Goal: Information Seeking & Learning: Compare options

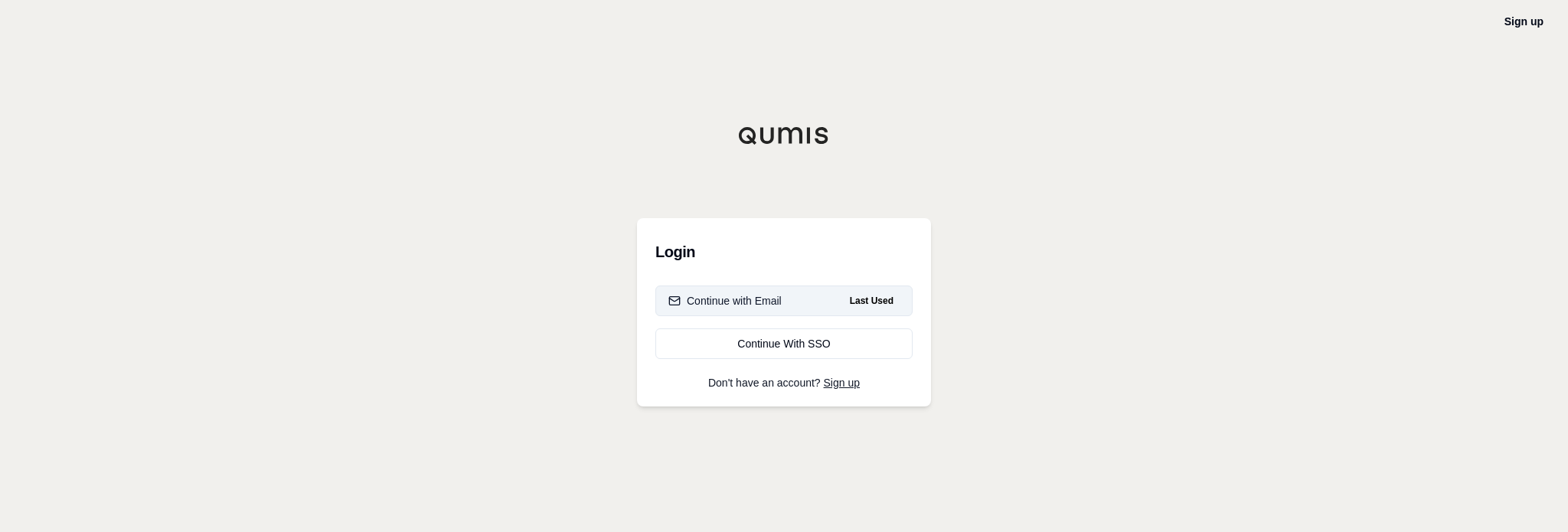
click at [734, 303] on div "Continue with Email" at bounding box center [725, 301] width 113 height 15
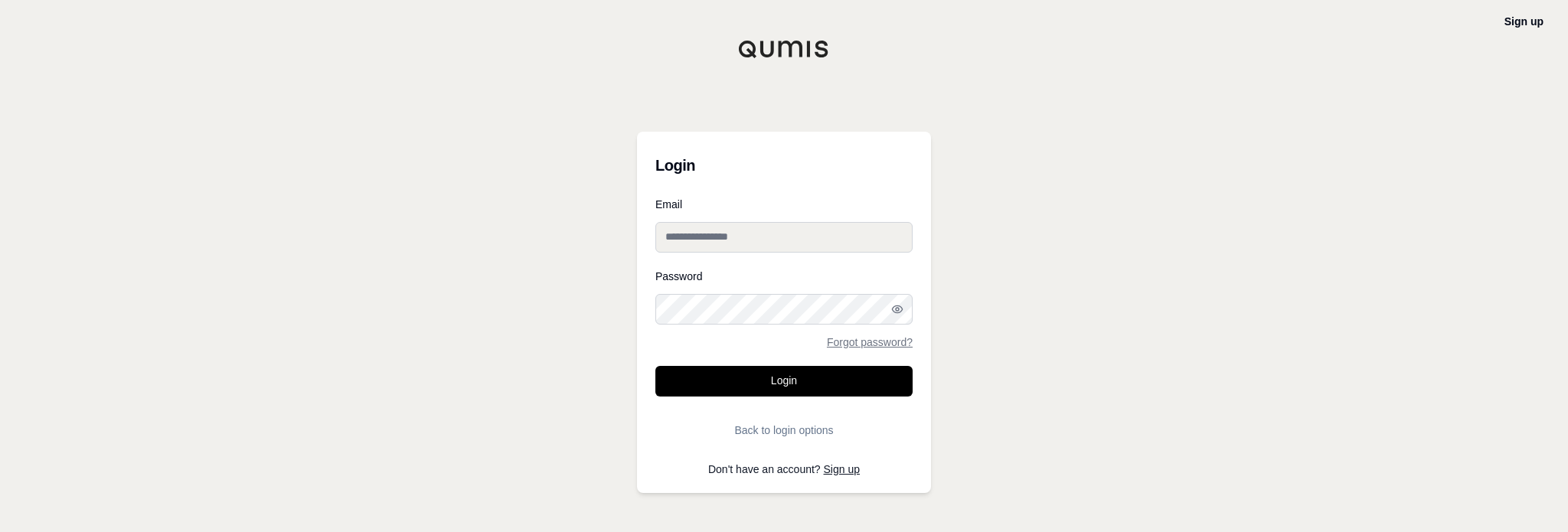
type input "**********"
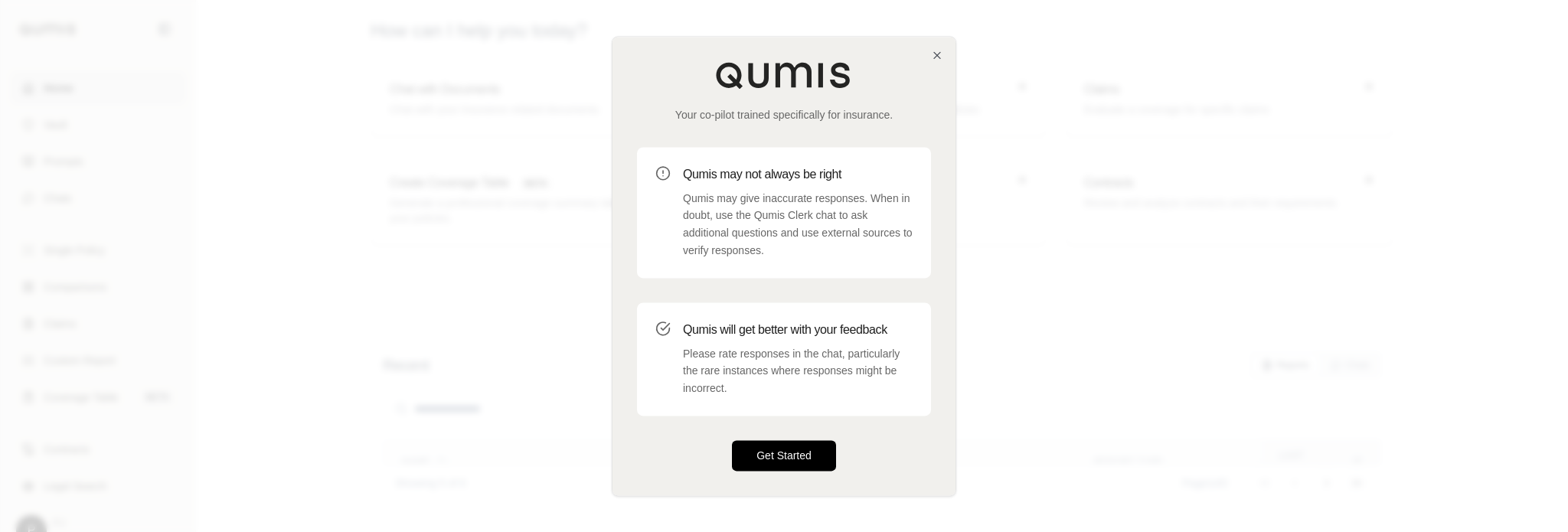
click at [805, 455] on button "Get Started" at bounding box center [784, 455] width 104 height 30
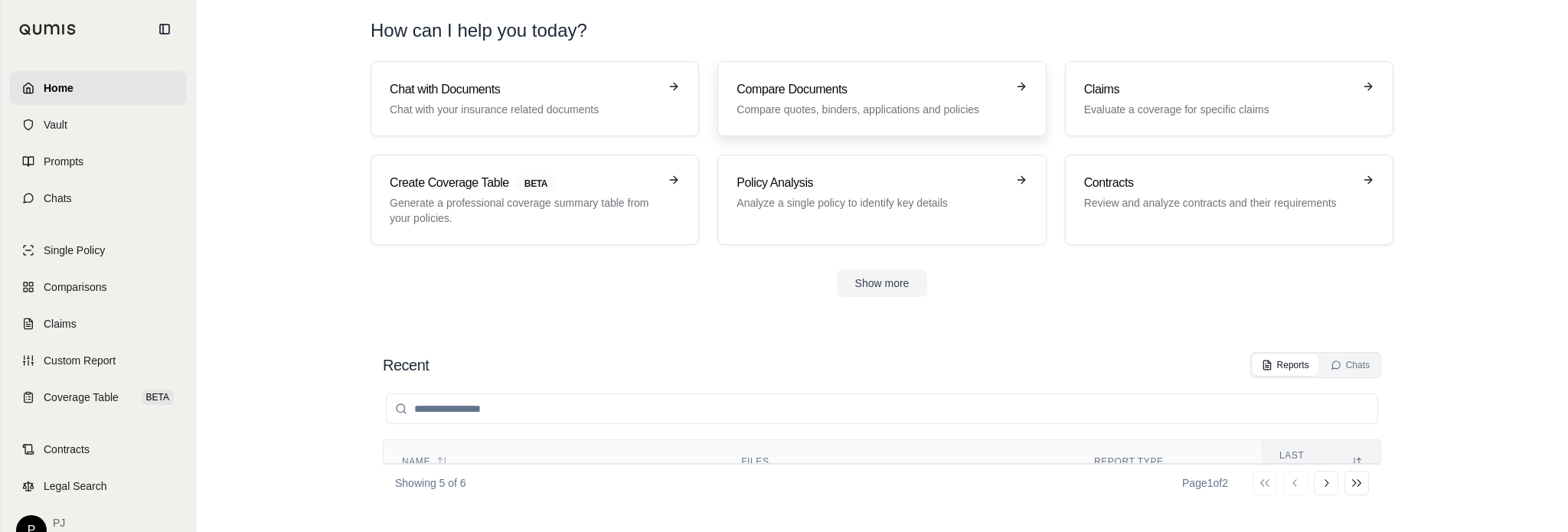
click at [818, 94] on h3 "Compare Documents" at bounding box center [871, 89] width 268 height 18
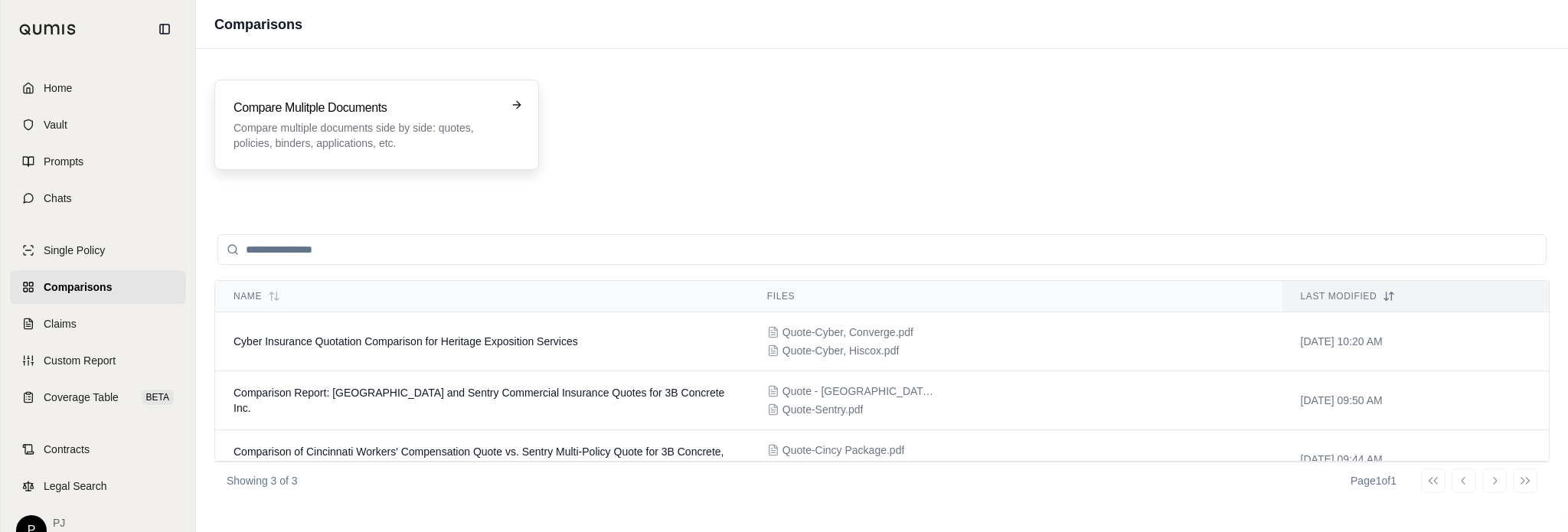
click at [408, 133] on p "Compare multiple documents side by side: quotes, policies, binders, application…" at bounding box center [365, 136] width 265 height 30
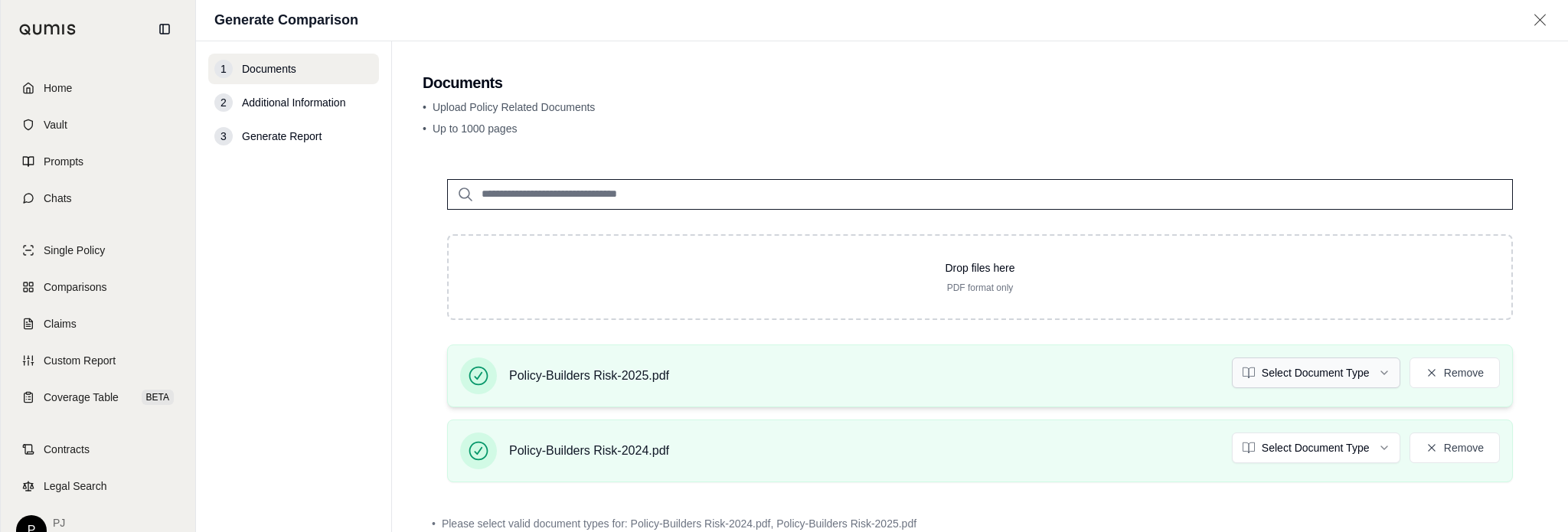
click at [1369, 367] on html "Home Vault Prompts Chats Single Policy Comparisons Claims Custom Report Coverag…" at bounding box center [784, 266] width 1568 height 532
click at [1374, 452] on html "Home Vault Prompts Chats Single Policy Comparisons Claims Custom Report Coverag…" at bounding box center [784, 266] width 1568 height 532
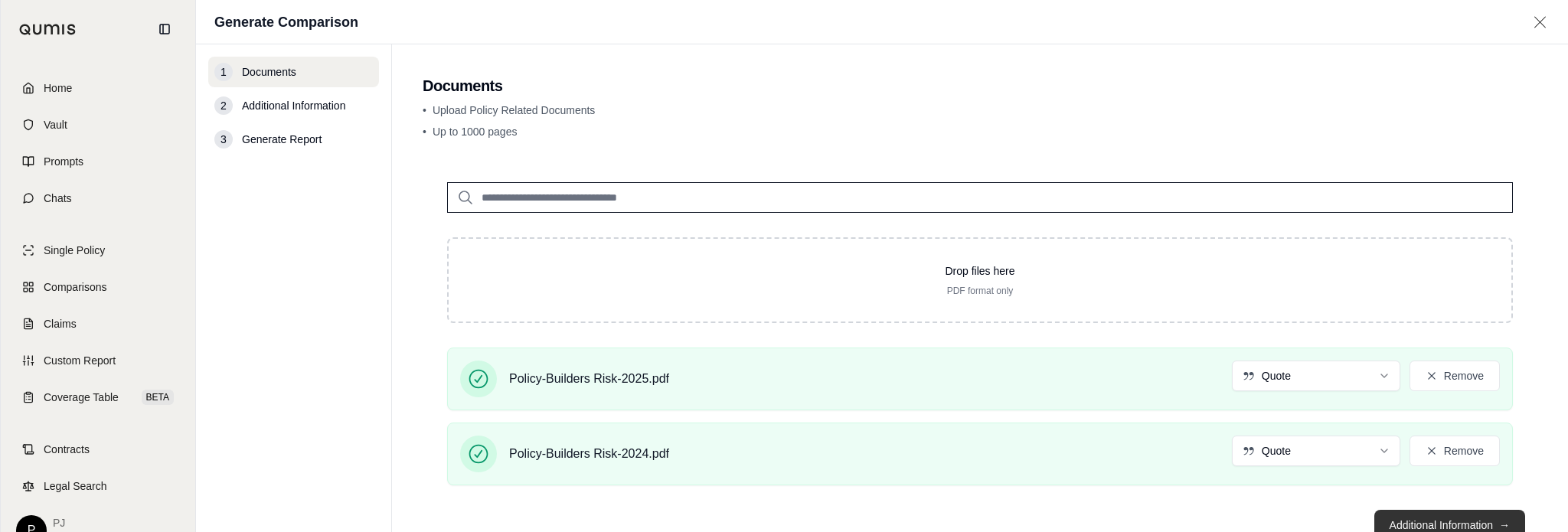
click at [1386, 522] on button "Additional Information →" at bounding box center [1449, 525] width 151 height 30
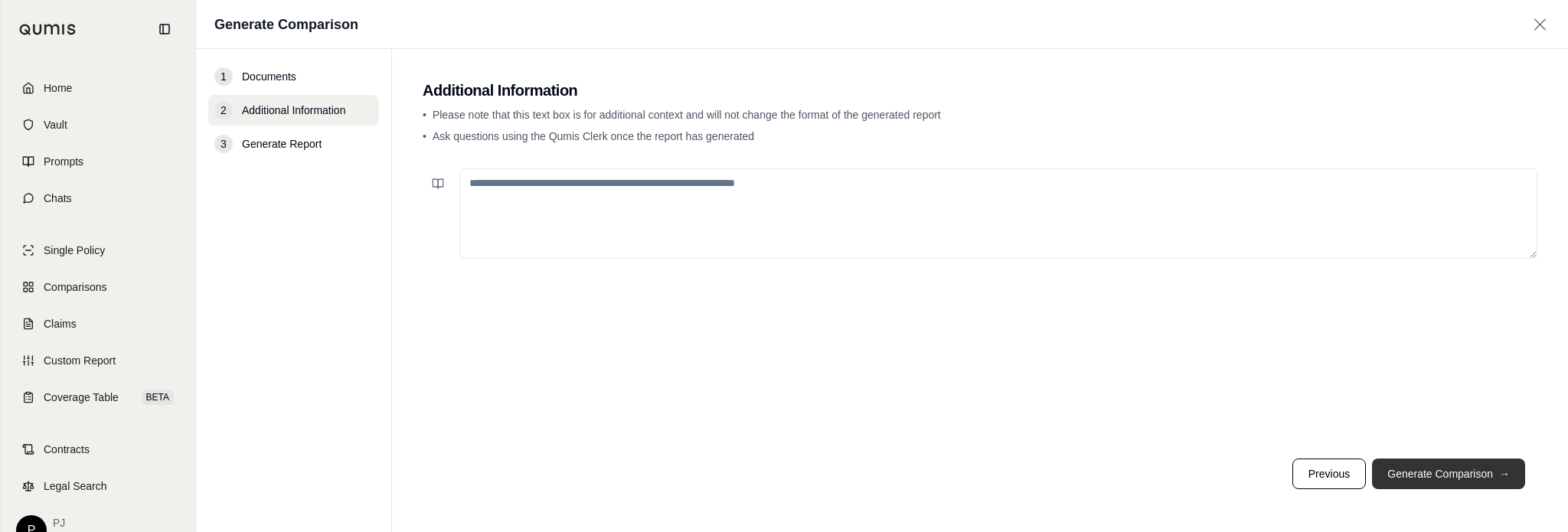
click at [1423, 475] on button "Generate Comparison →" at bounding box center [1448, 474] width 153 height 30
